Goal: Task Accomplishment & Management: Manage account settings

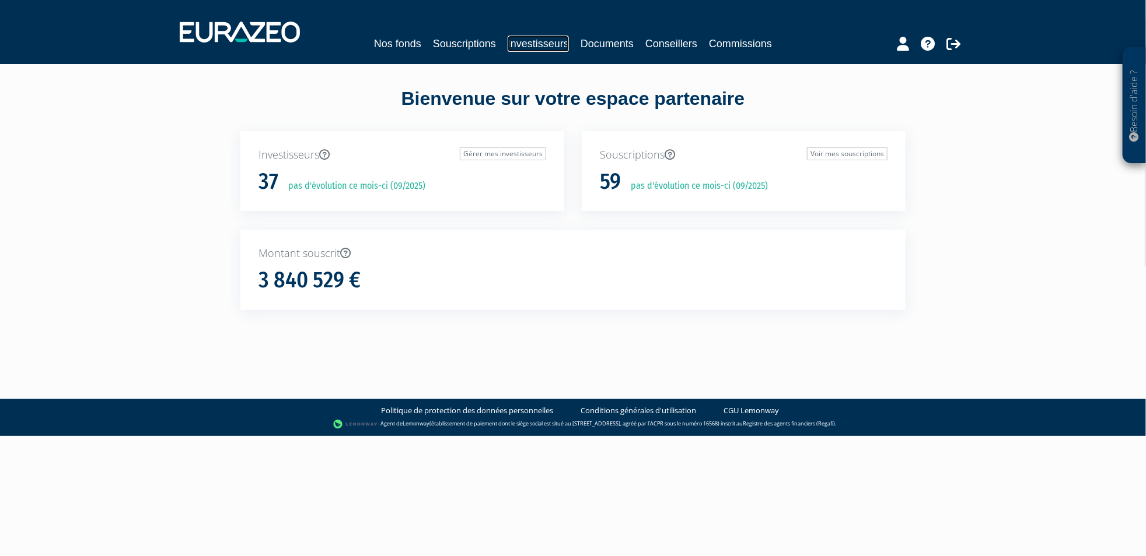
click at [543, 48] on link "Investisseurs" at bounding box center [537, 44] width 61 height 16
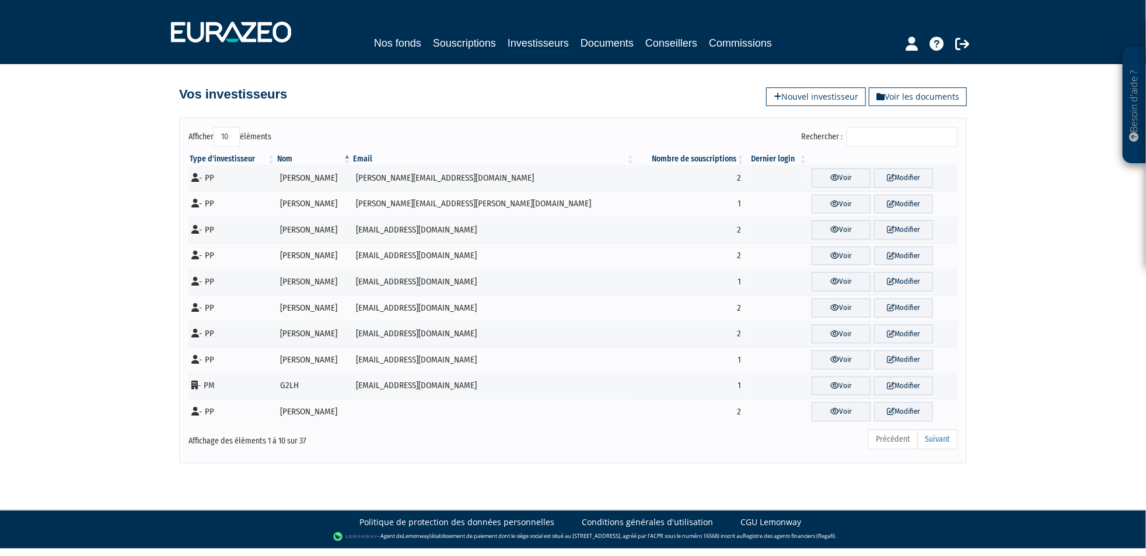
click at [229, 136] on select "10 25 50 100" at bounding box center [226, 137] width 26 height 20
select select "100"
click at [213, 127] on select "10 25 50 100" at bounding box center [226, 137] width 26 height 20
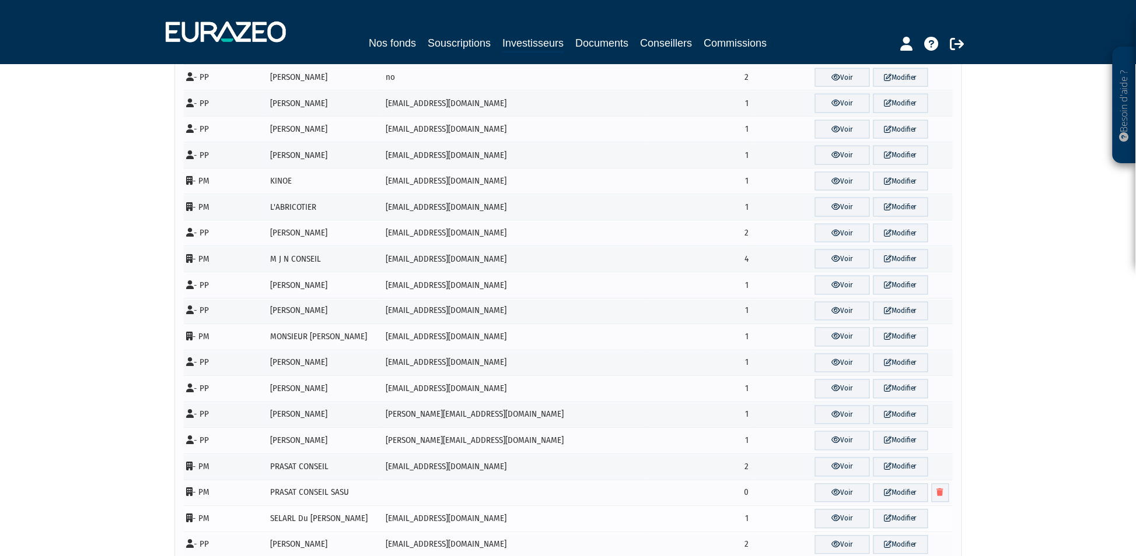
scroll to position [30, 0]
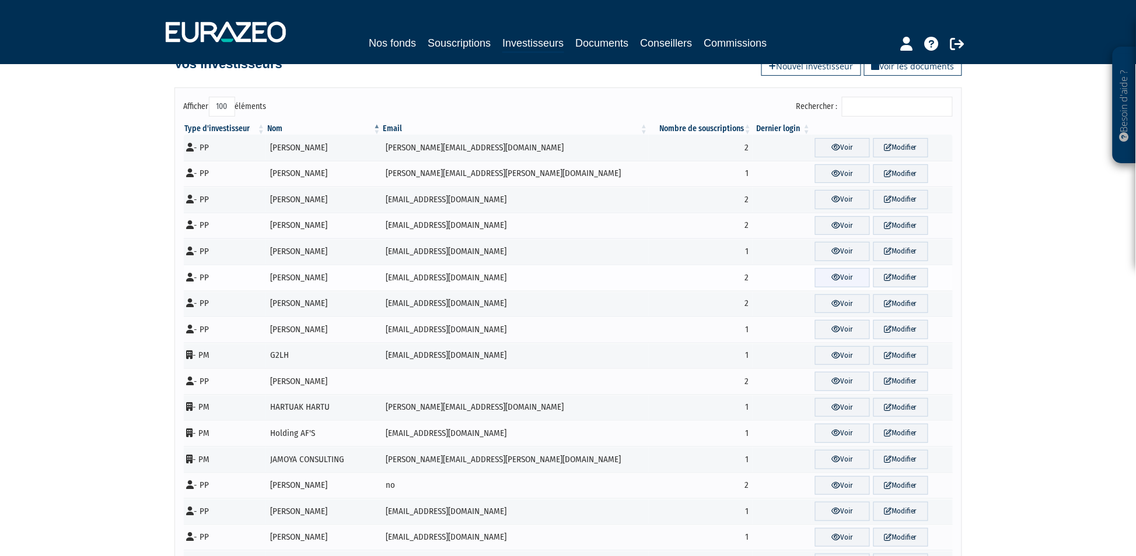
click at [830, 276] on link "Voir" at bounding box center [842, 277] width 55 height 19
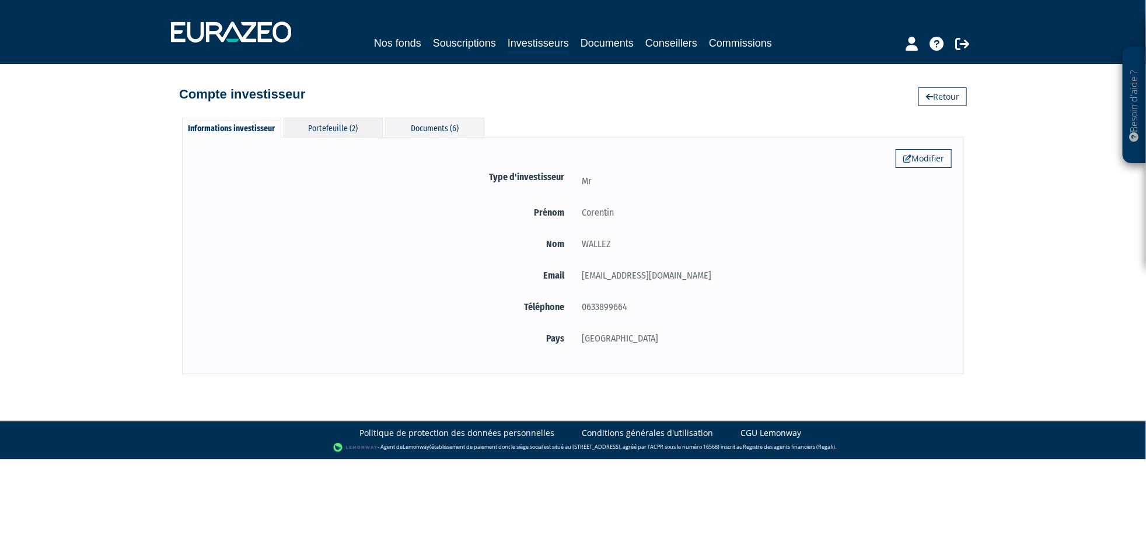
click at [341, 120] on div "Portefeuille (2)" at bounding box center [332, 127] width 99 height 19
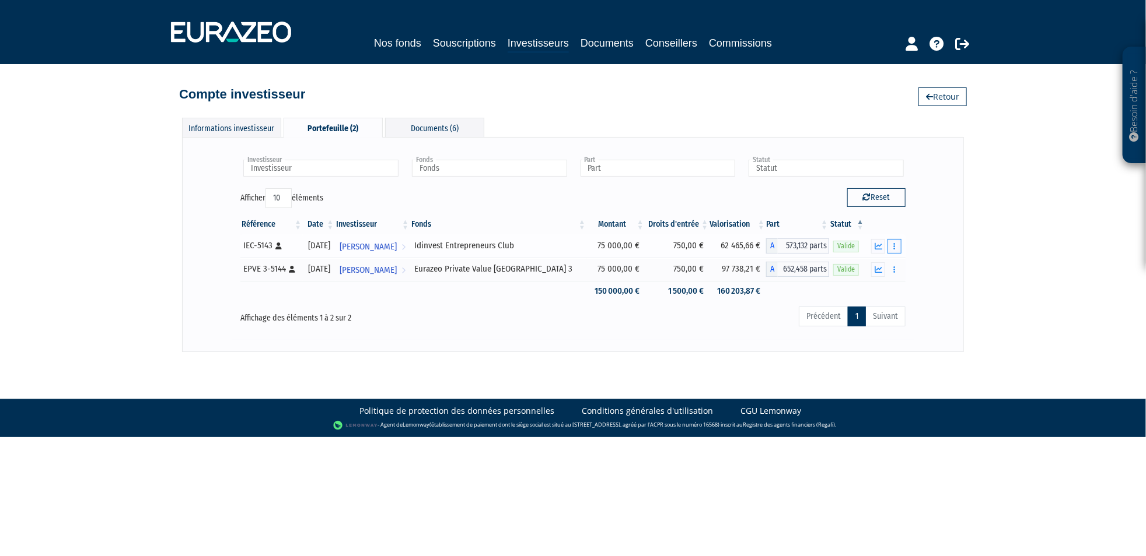
click at [891, 243] on button "button" at bounding box center [894, 246] width 14 height 15
click at [877, 245] on icon "button" at bounding box center [878, 247] width 8 height 8
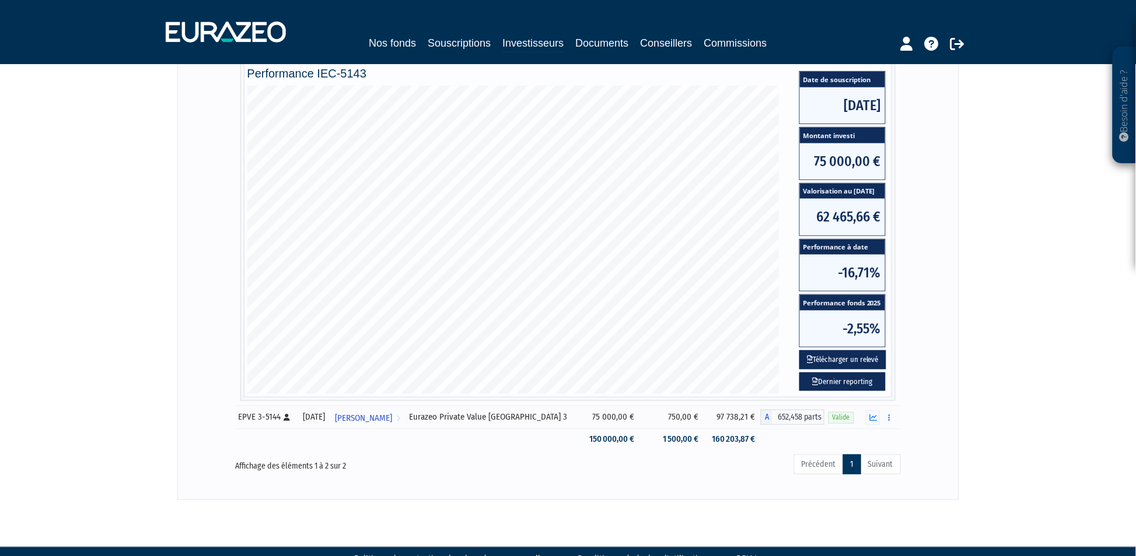
scroll to position [243, 0]
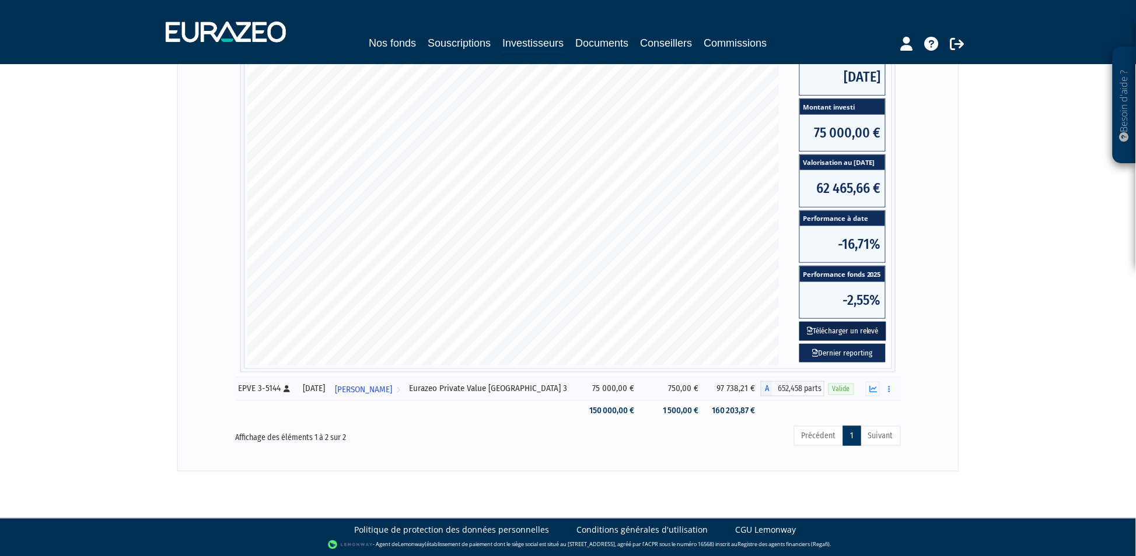
click at [846, 332] on button "Télécharger un relevé" at bounding box center [842, 331] width 87 height 19
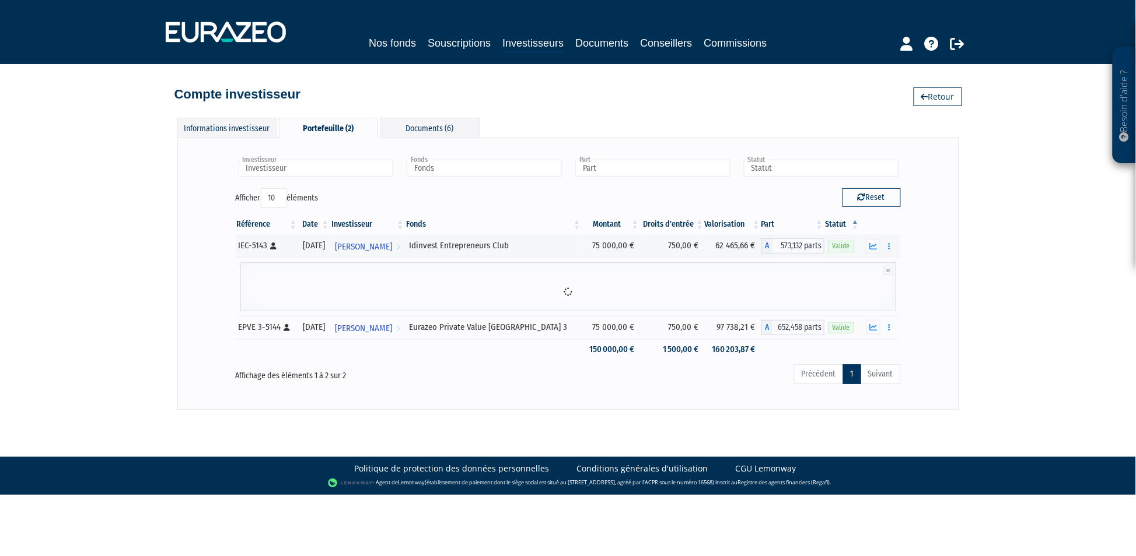
scroll to position [0, 0]
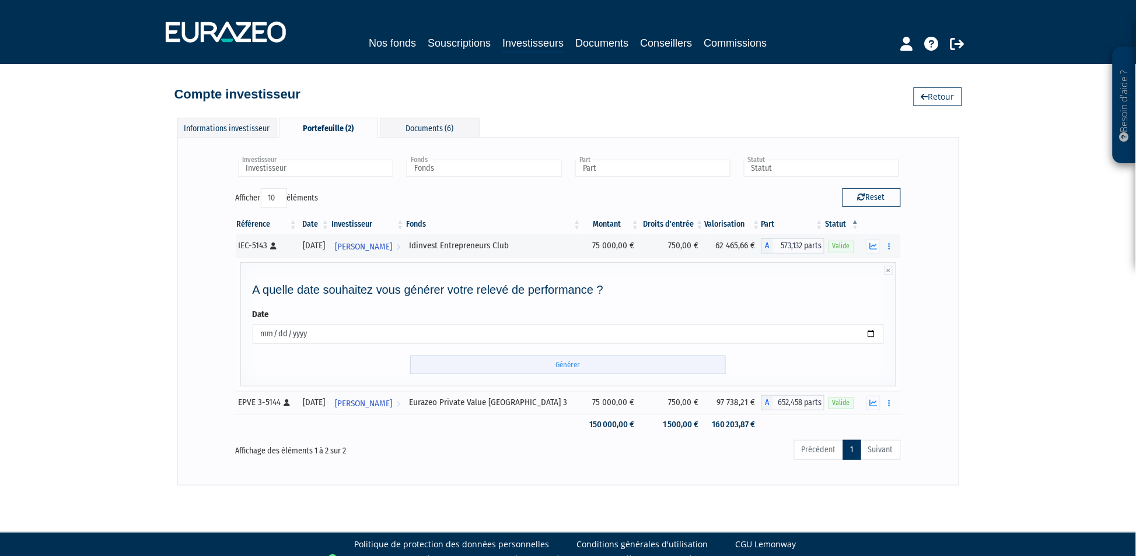
click at [588, 365] on input "Générer" at bounding box center [568, 365] width 316 height 19
click at [202, 320] on div "Investisseur Corentin WALLEZ Investisseur Fonds Idinvest Entrepreneurs Club Eur…" at bounding box center [568, 311] width 757 height 324
click at [458, 127] on div "Documents (6)" at bounding box center [429, 127] width 99 height 19
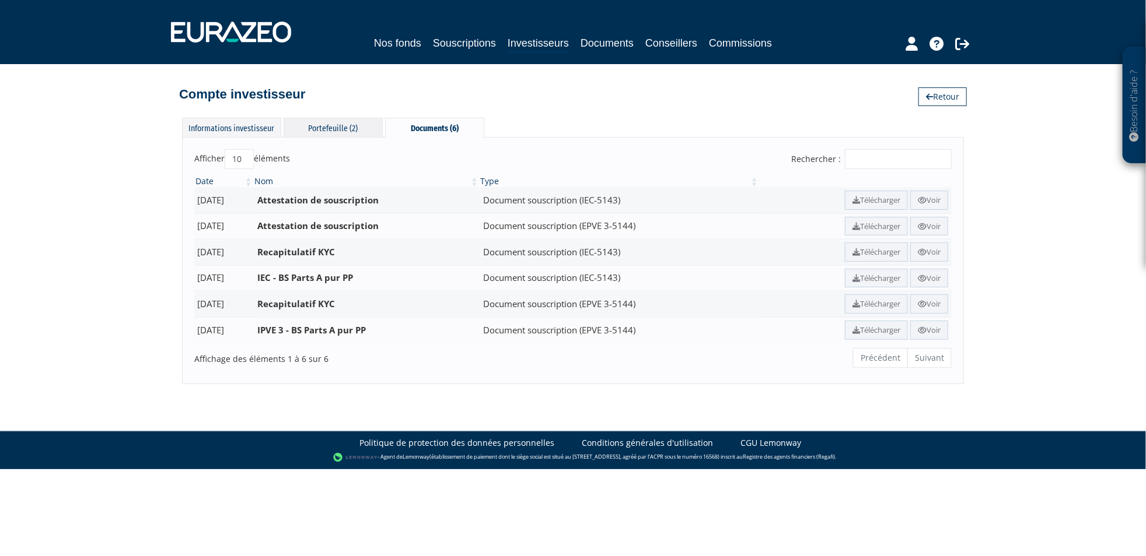
click at [346, 128] on div "Portefeuille (2)" at bounding box center [332, 127] width 99 height 19
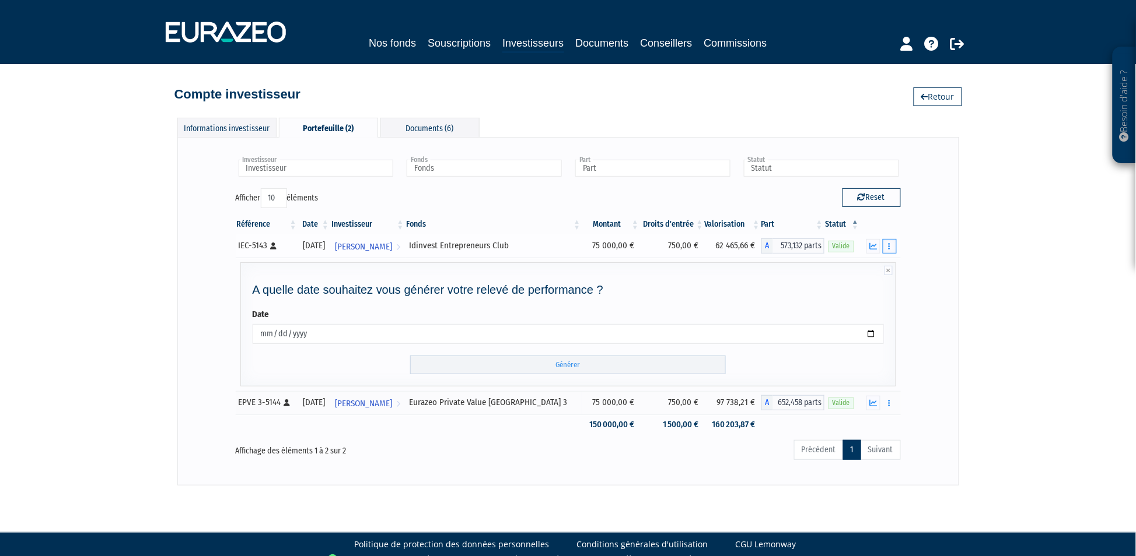
click at [890, 249] on icon "button" at bounding box center [889, 247] width 2 height 8
click at [888, 248] on icon "button" at bounding box center [889, 247] width 2 height 8
click at [861, 290] on link "Rachat libre" at bounding box center [864, 288] width 58 height 19
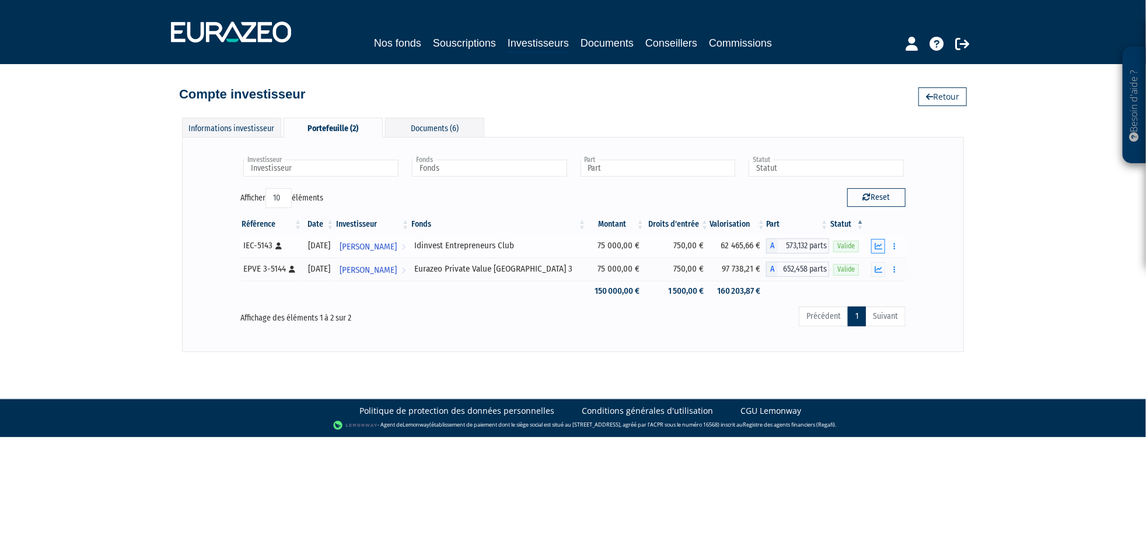
click at [881, 243] on icon "button" at bounding box center [878, 247] width 8 height 8
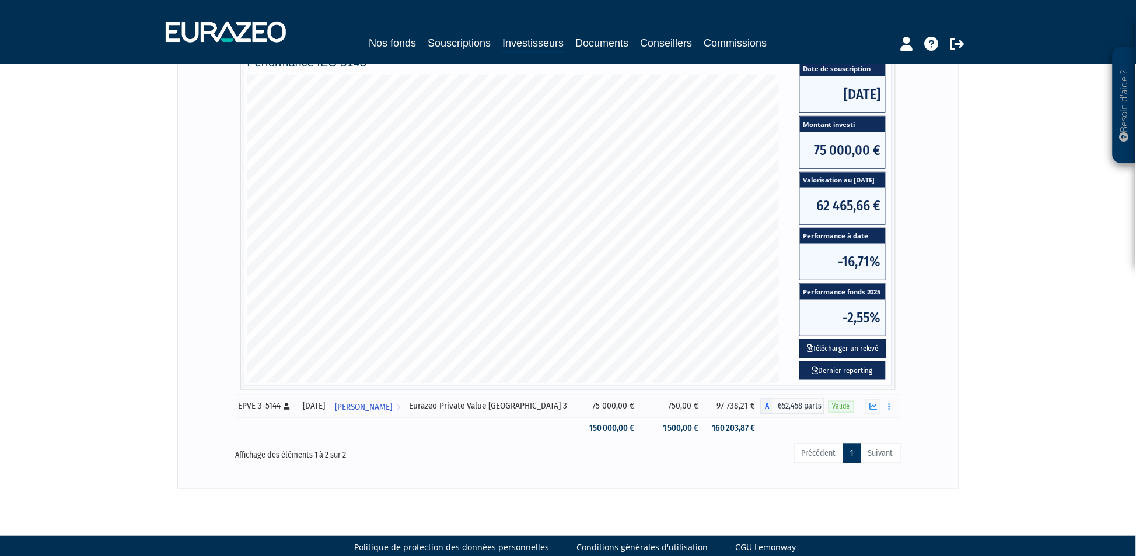
scroll to position [243, 0]
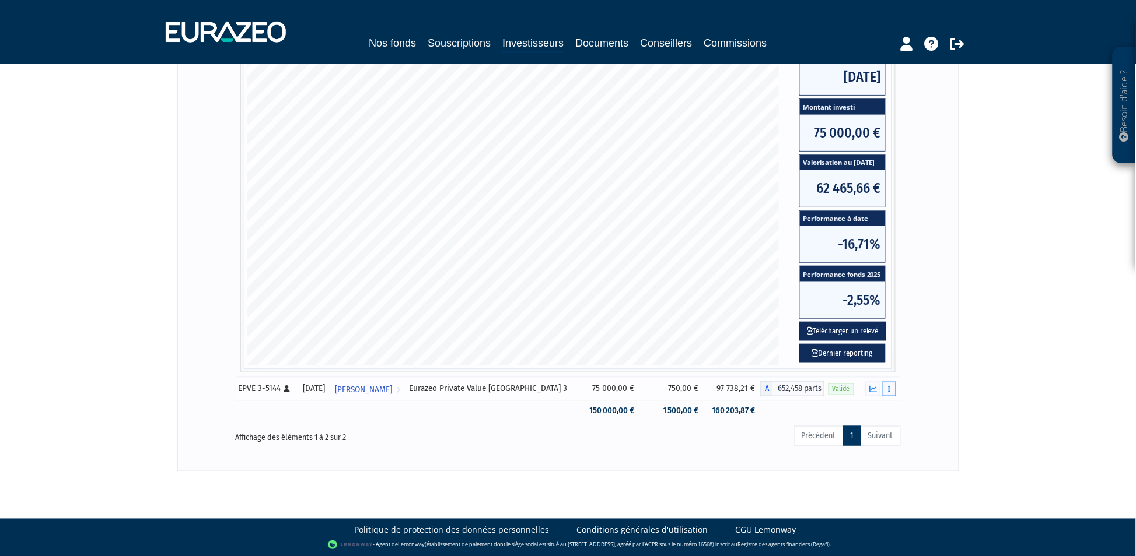
click at [890, 390] on button "button" at bounding box center [889, 389] width 14 height 15
click at [864, 408] on link "Documents" at bounding box center [863, 410] width 58 height 19
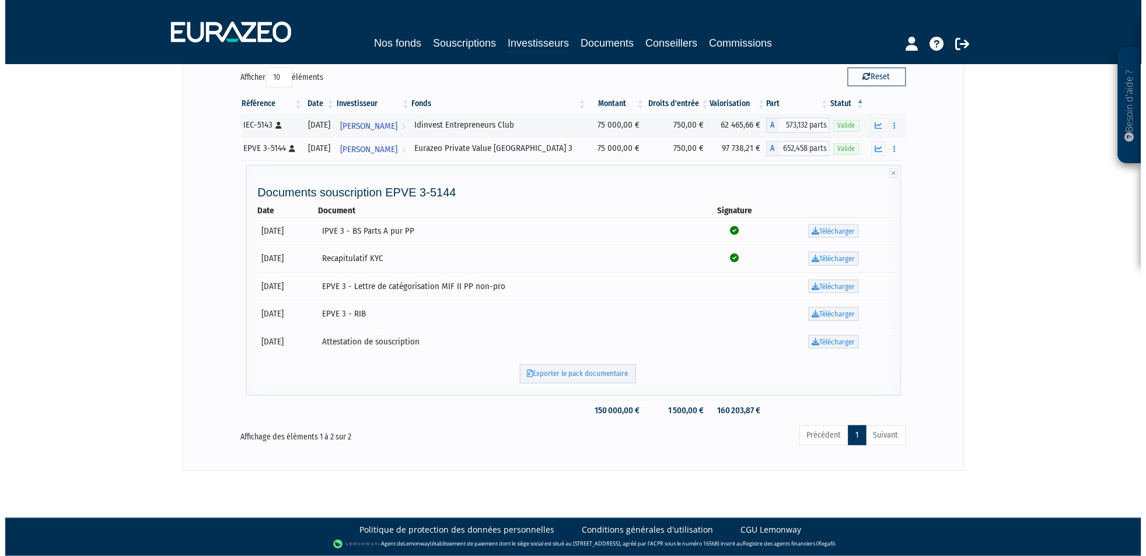
scroll to position [0, 0]
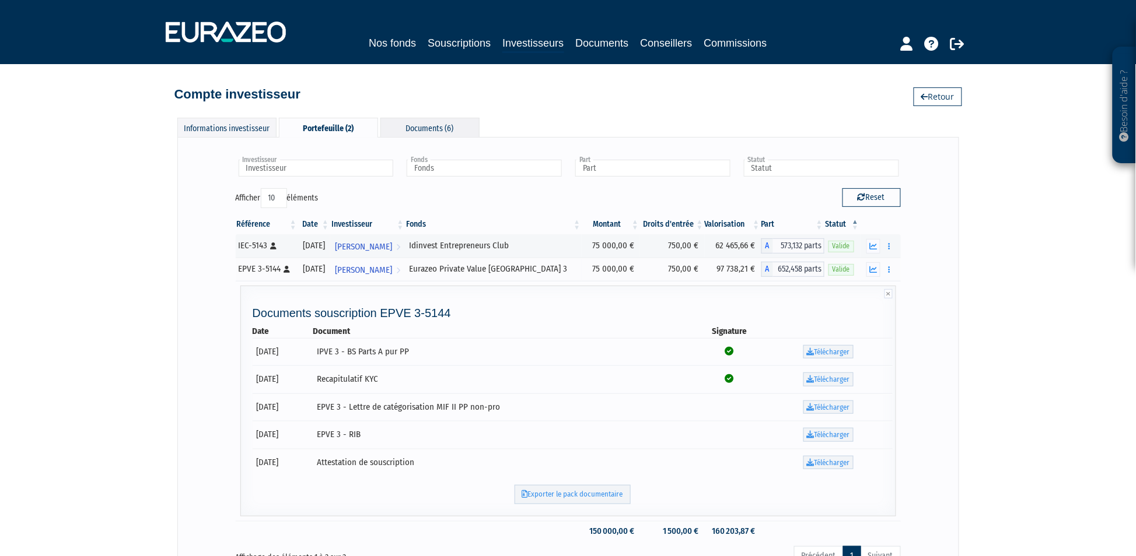
click at [416, 128] on div "Documents (6)" at bounding box center [429, 127] width 99 height 19
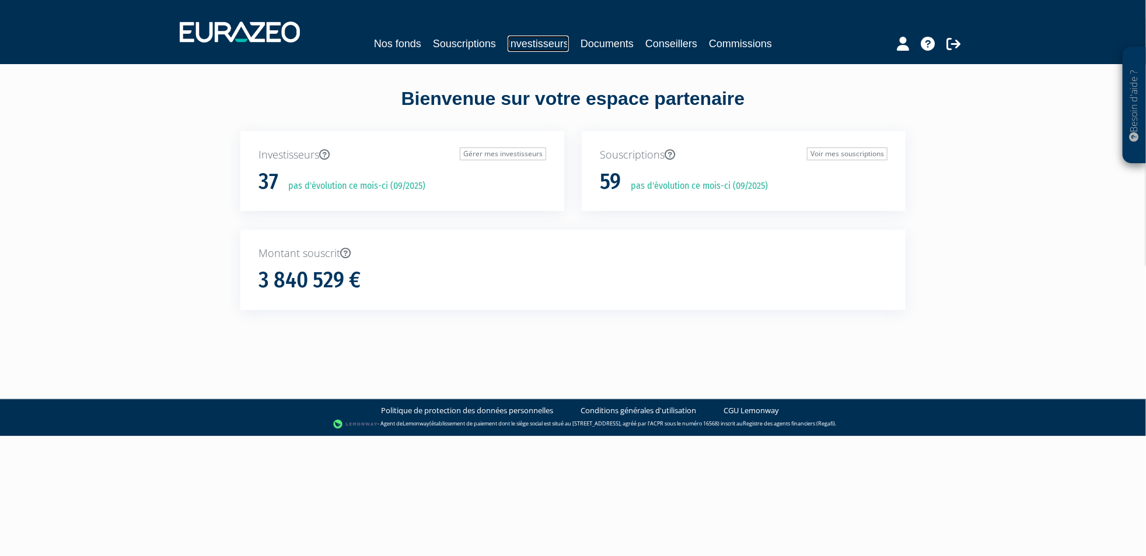
click at [552, 48] on link "Investisseurs" at bounding box center [537, 44] width 61 height 16
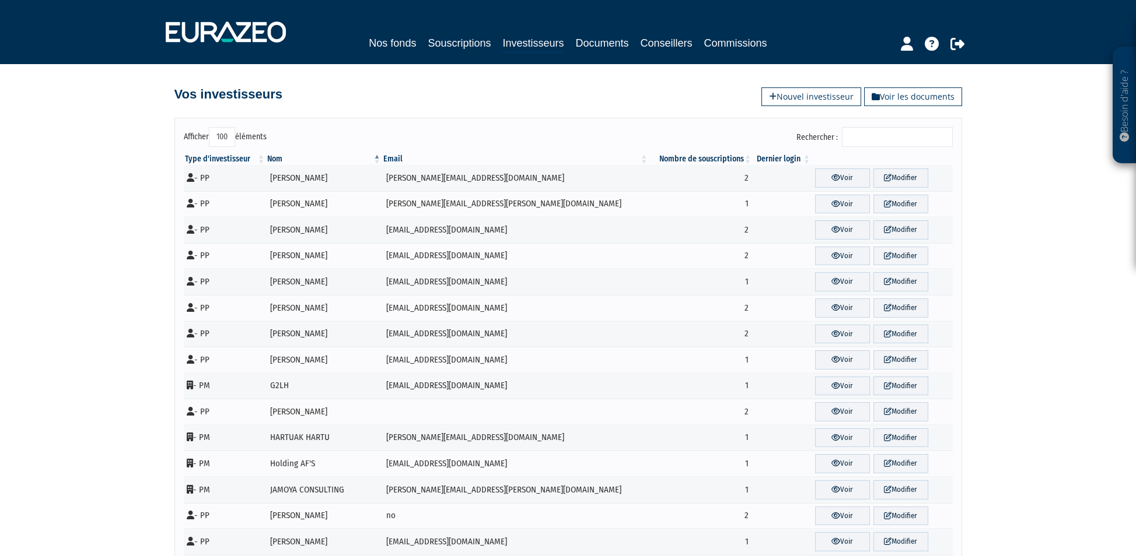
select select "100"
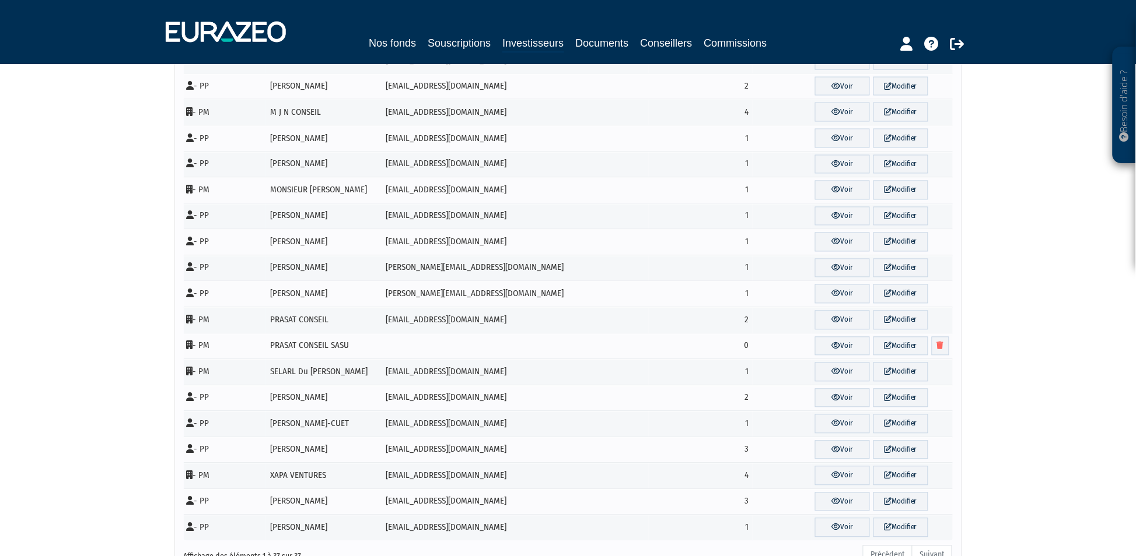
scroll to position [698, 0]
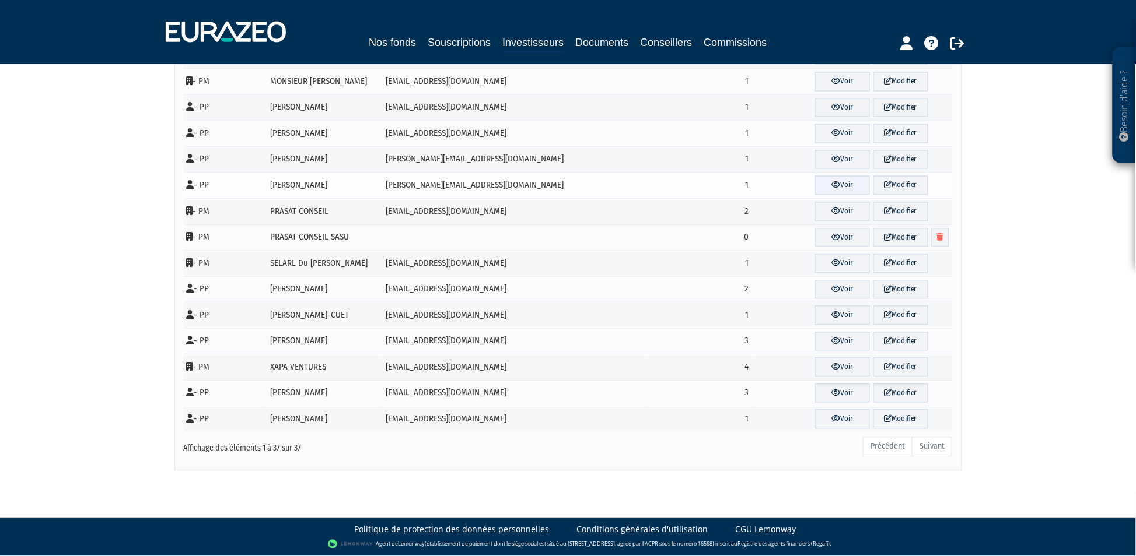
click at [819, 190] on link "Voir" at bounding box center [842, 185] width 55 height 19
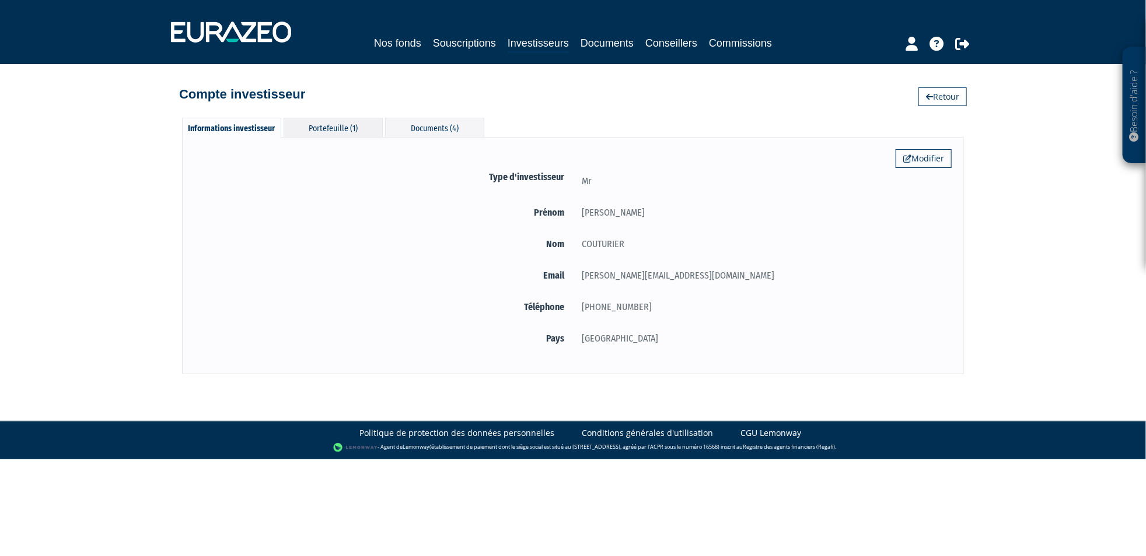
click at [353, 125] on div "Portefeuille (1)" at bounding box center [332, 127] width 99 height 19
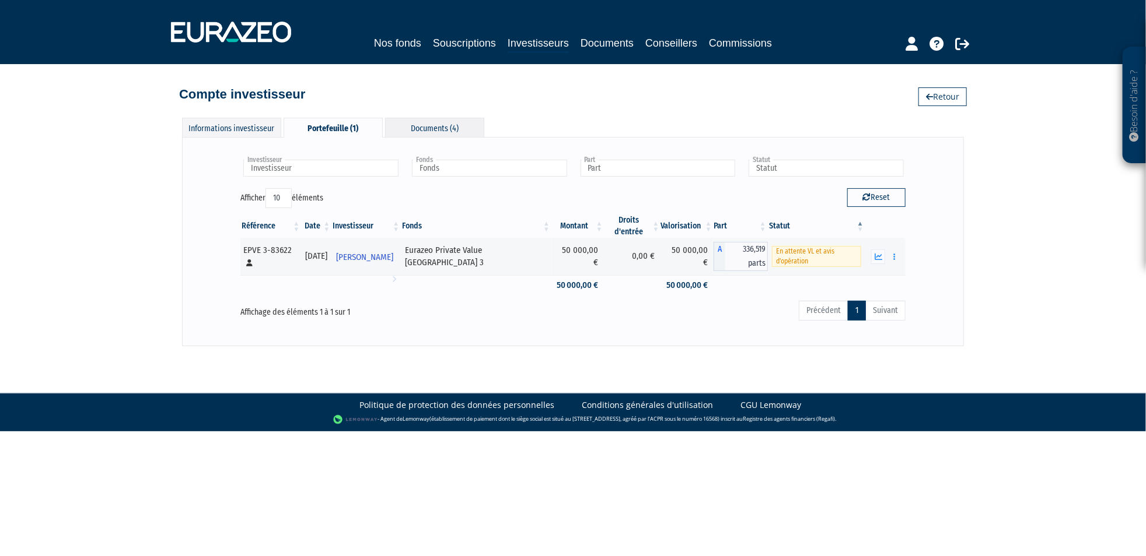
click at [442, 123] on div "Documents (4)" at bounding box center [434, 127] width 99 height 19
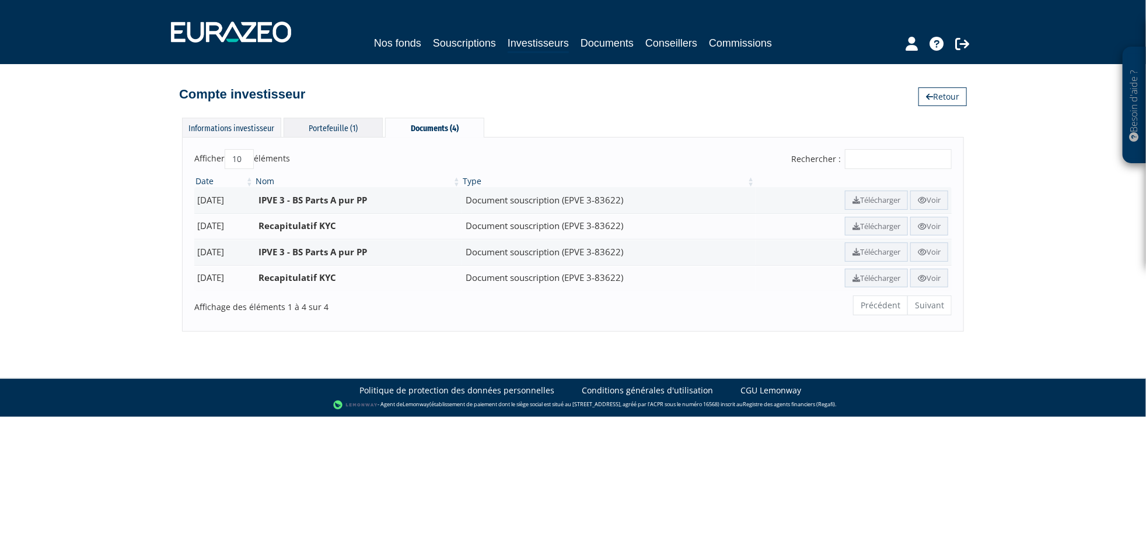
click at [344, 129] on div "Portefeuille (1)" at bounding box center [332, 127] width 99 height 19
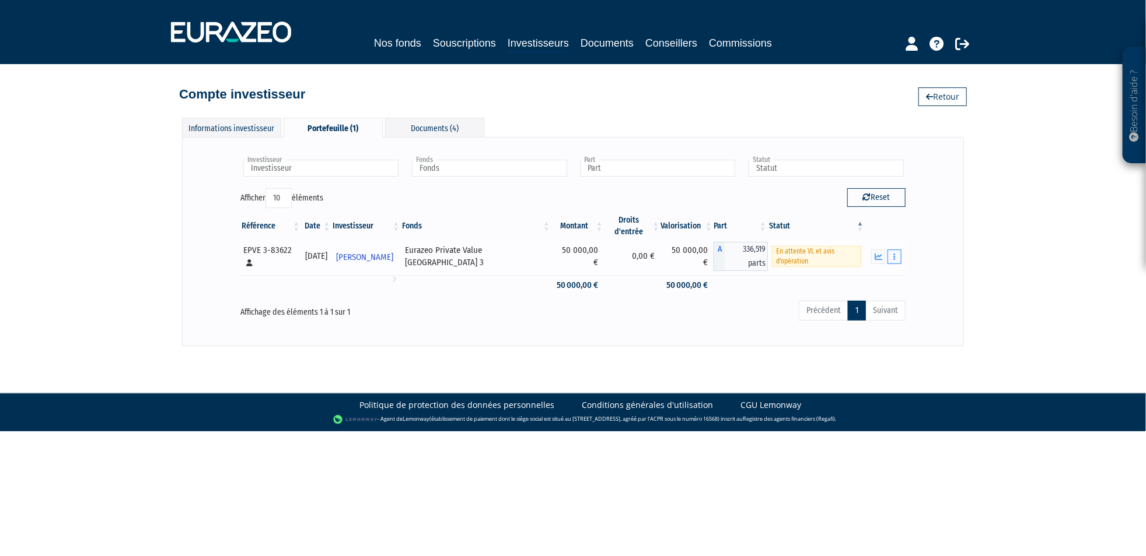
click at [894, 254] on icon "button" at bounding box center [894, 257] width 2 height 8
click at [884, 277] on link "Documents" at bounding box center [868, 277] width 58 height 19
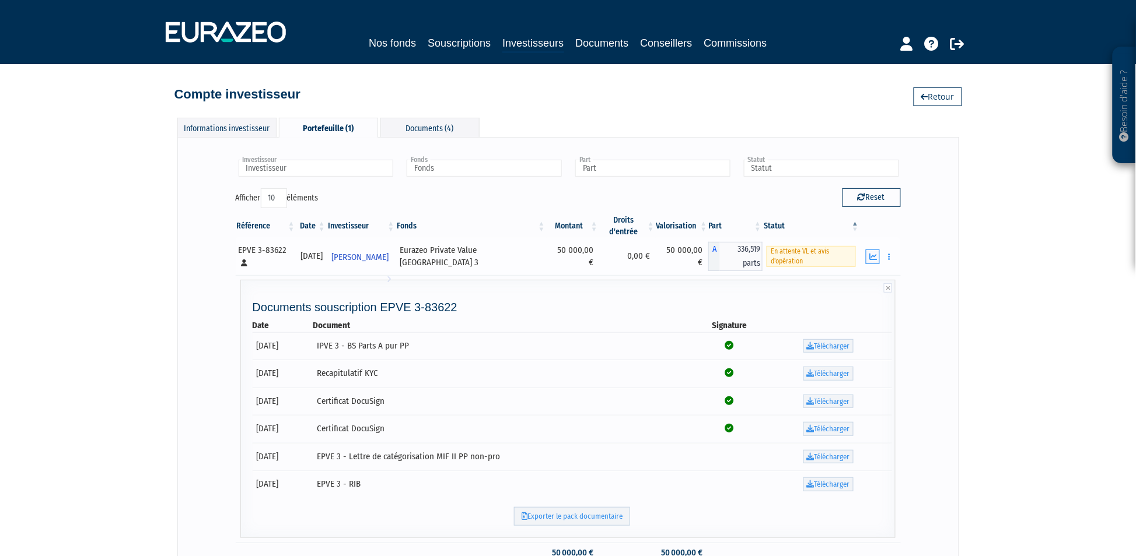
click at [872, 261] on button "button" at bounding box center [873, 257] width 14 height 15
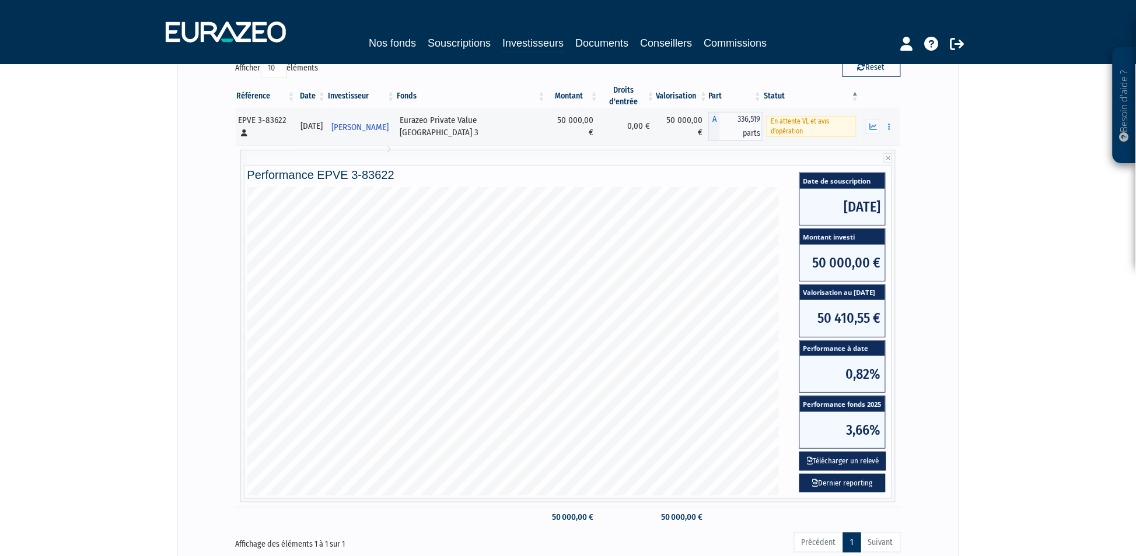
scroll to position [237, 0]
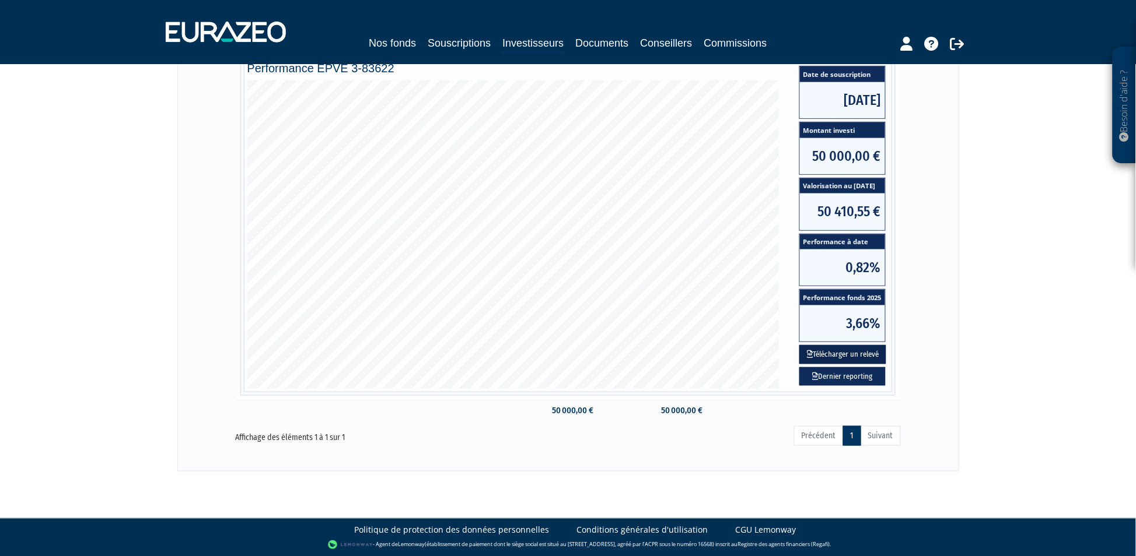
click at [853, 351] on button "Télécharger un relevé" at bounding box center [842, 354] width 87 height 19
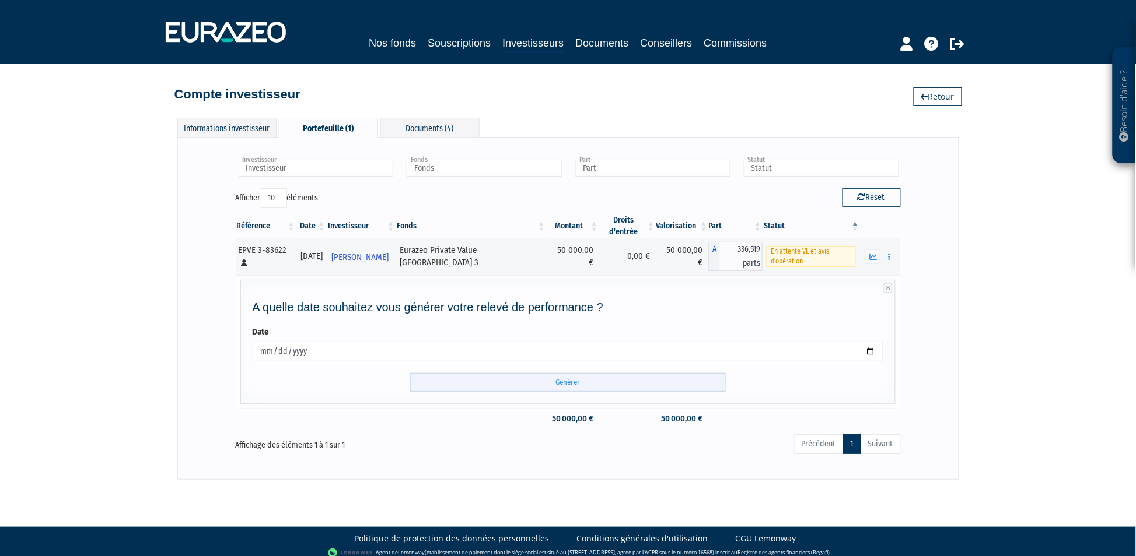
click at [607, 381] on input "Générer" at bounding box center [568, 382] width 316 height 19
click at [1033, 264] on div "Besoin d'aide ? × J'ai besoin d'aide Si vous avez une question à propos du fonc…" at bounding box center [568, 240] width 1136 height 480
